Goal: Task Accomplishment & Management: Manage account settings

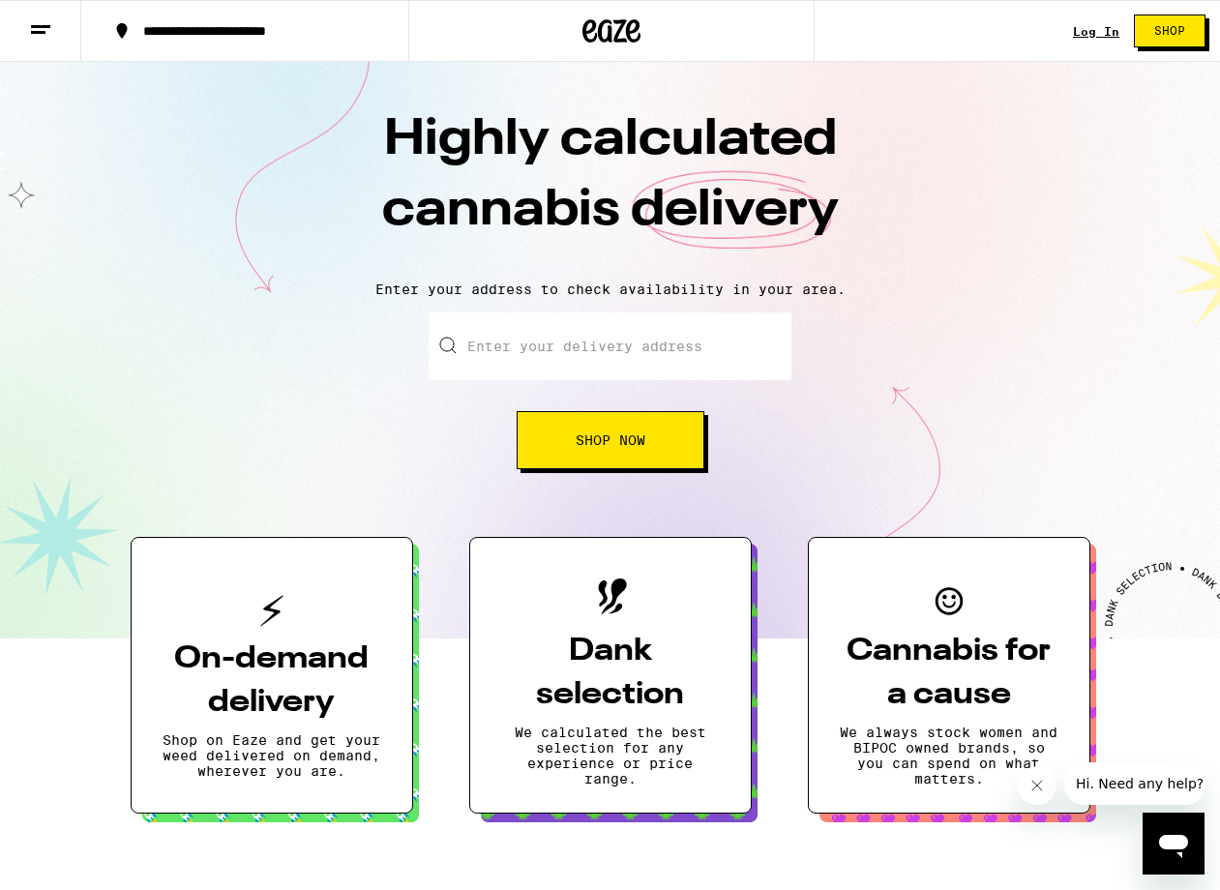
click at [1088, 31] on link "Log In" at bounding box center [1096, 31] width 46 height 13
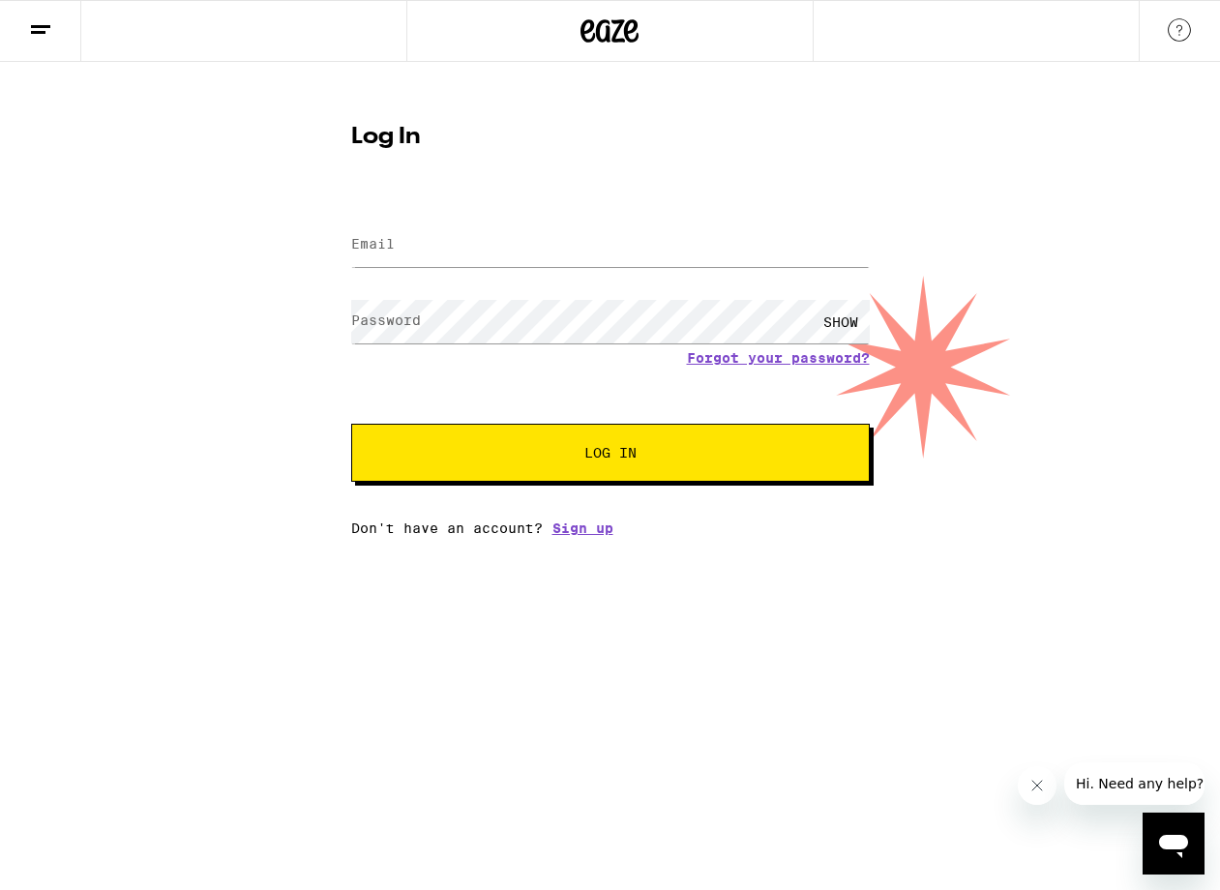
click at [407, 221] on div at bounding box center [610, 245] width 519 height 57
click at [414, 247] on input "Email" at bounding box center [610, 245] width 519 height 44
type input "[EMAIL_ADDRESS][DOMAIN_NAME]"
click at [552, 249] on input "[EMAIL_ADDRESS][DOMAIN_NAME]" at bounding box center [610, 245] width 519 height 44
click at [551, 249] on input "[EMAIL_ADDRESS][DOMAIN_NAME]" at bounding box center [610, 245] width 519 height 44
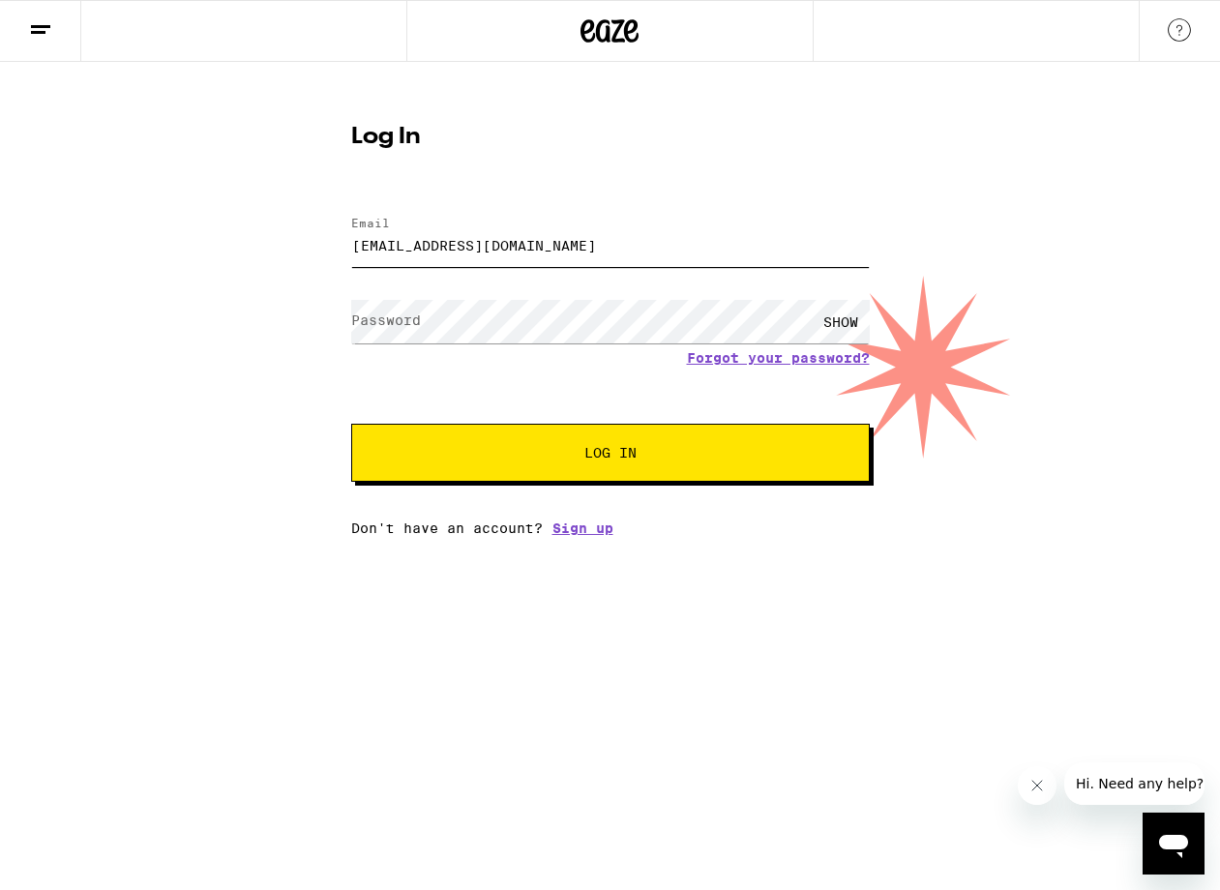
click at [551, 249] on input "[EMAIL_ADDRESS][DOMAIN_NAME]" at bounding box center [610, 245] width 519 height 44
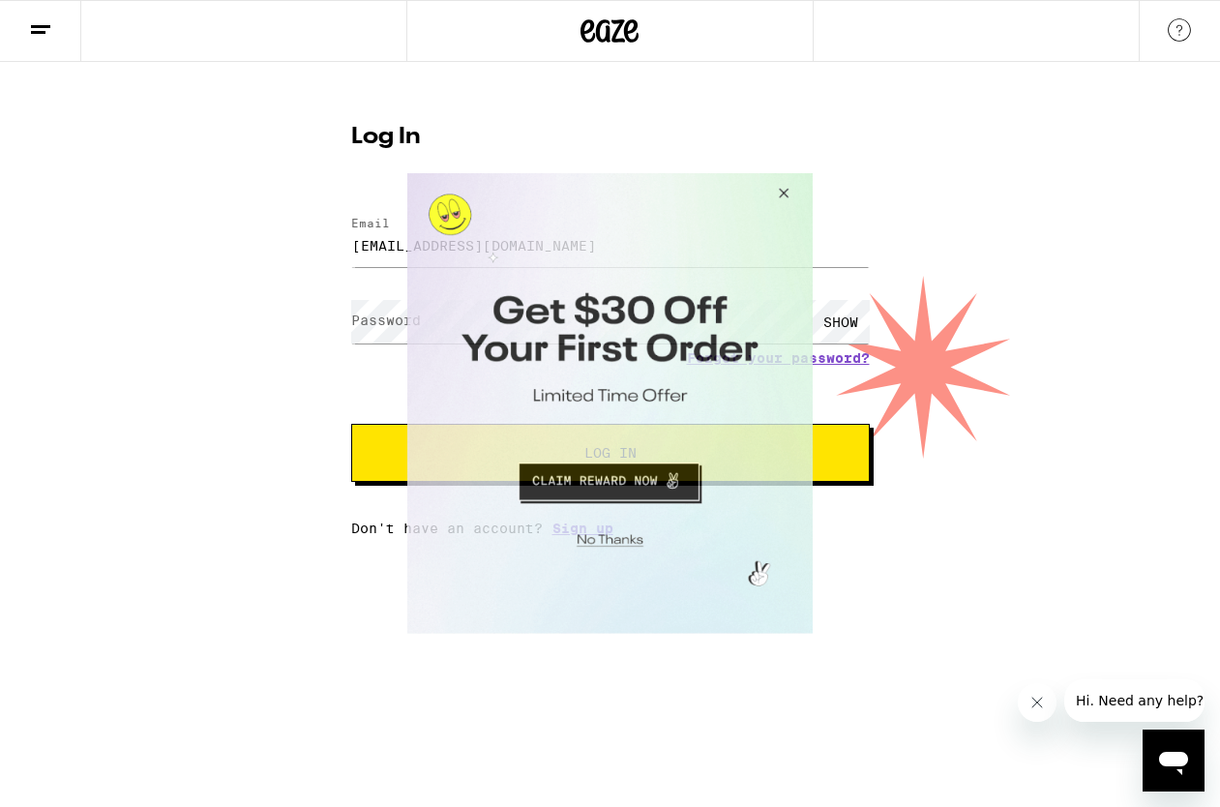
click at [793, 193] on button "Close Modal" at bounding box center [781, 196] width 52 height 46
